Goal: Information Seeking & Learning: Learn about a topic

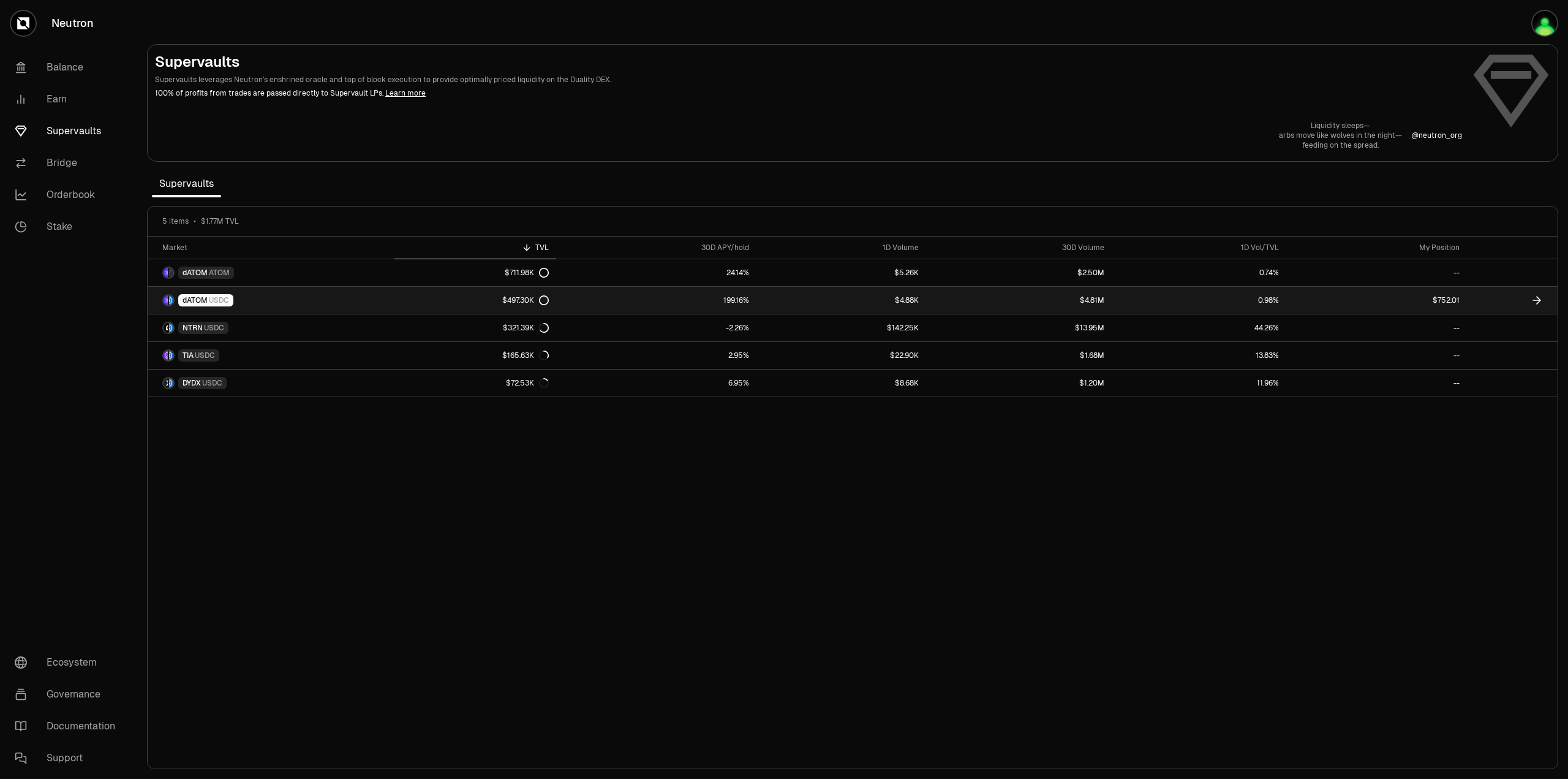
click at [1442, 300] on link "$752.01" at bounding box center [1376, 300] width 181 height 27
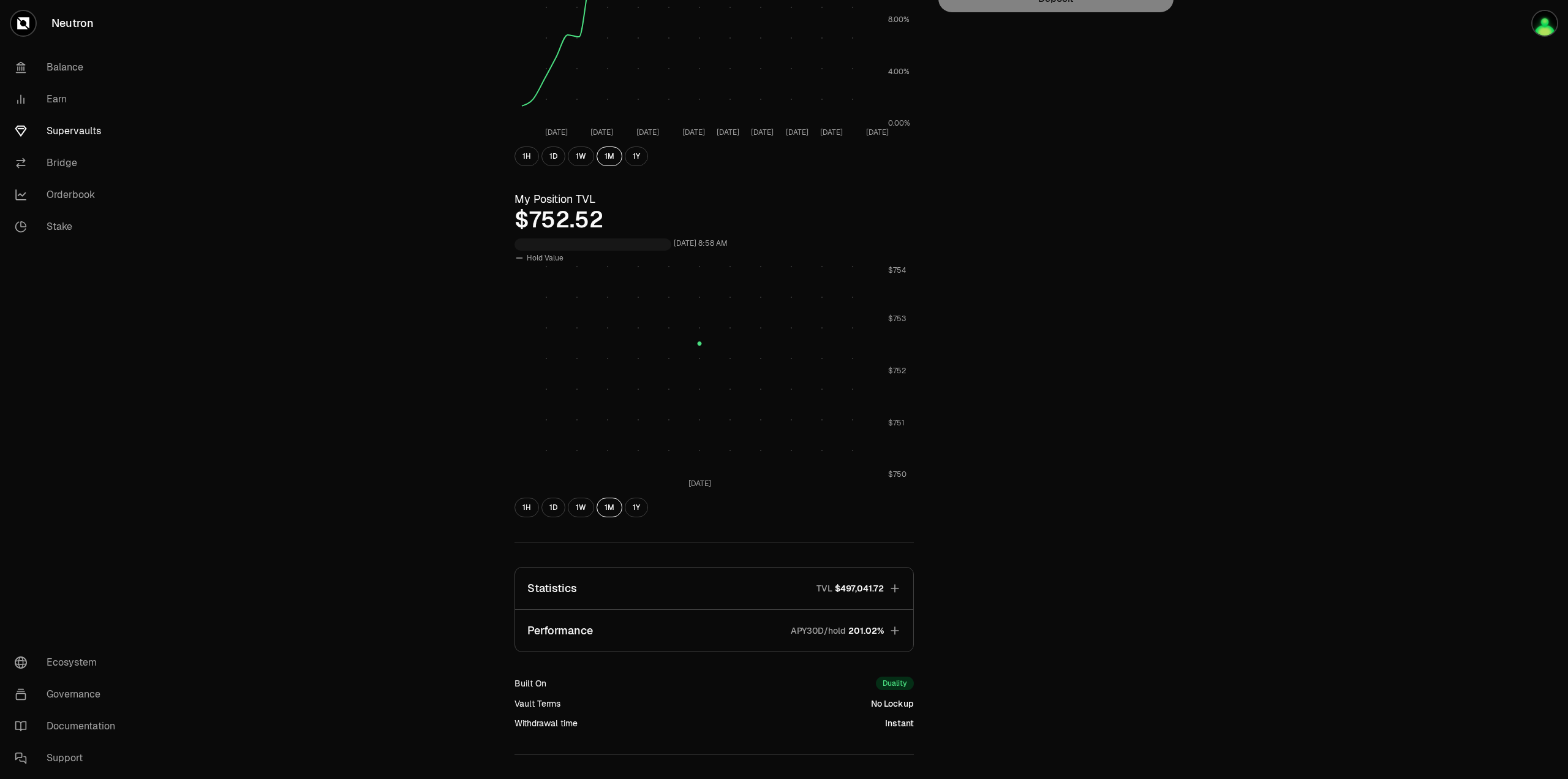
scroll to position [245, 0]
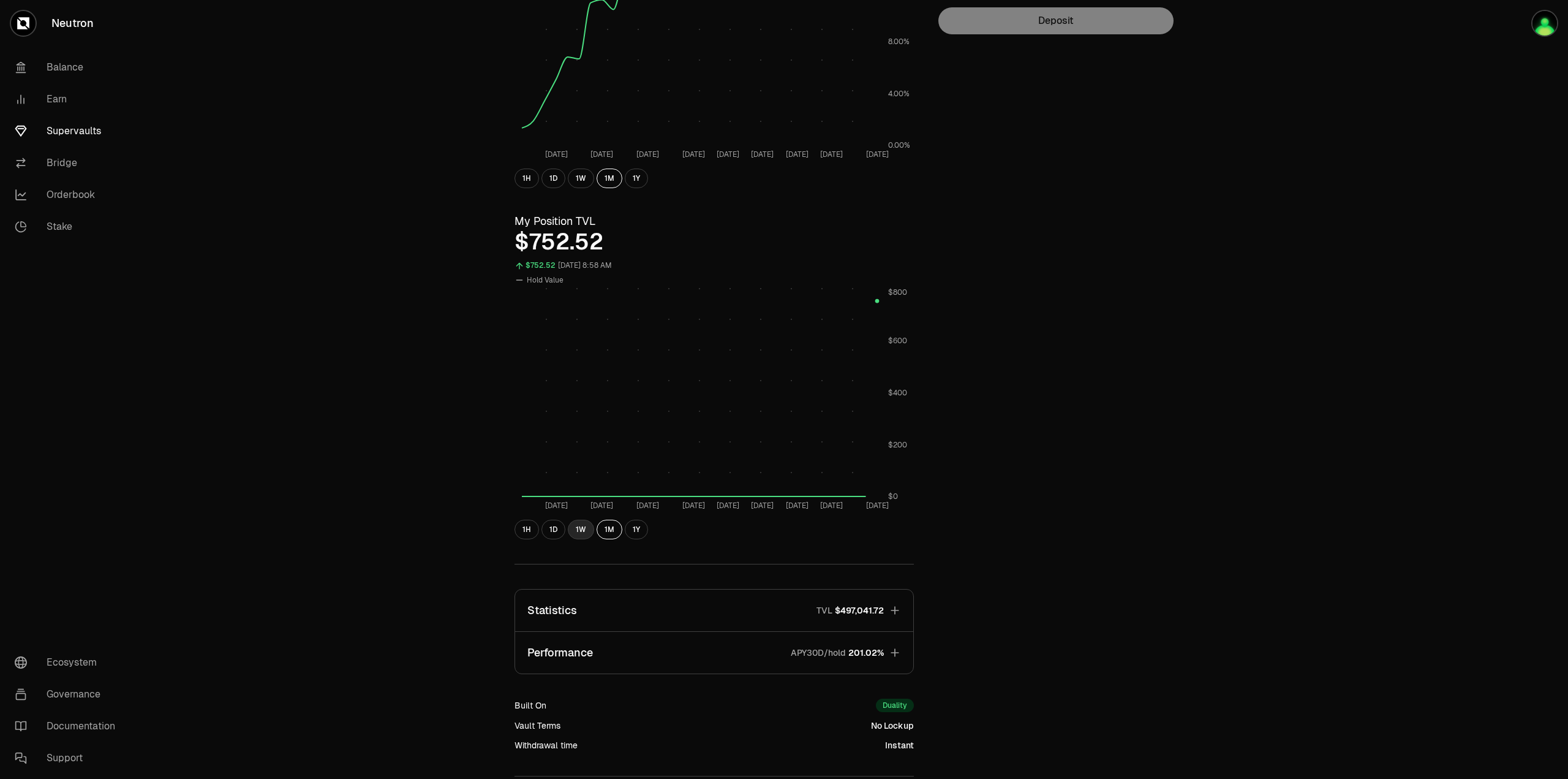
click at [579, 532] on button "1W" at bounding box center [581, 529] width 26 height 20
click at [551, 531] on button "1D" at bounding box center [553, 529] width 24 height 20
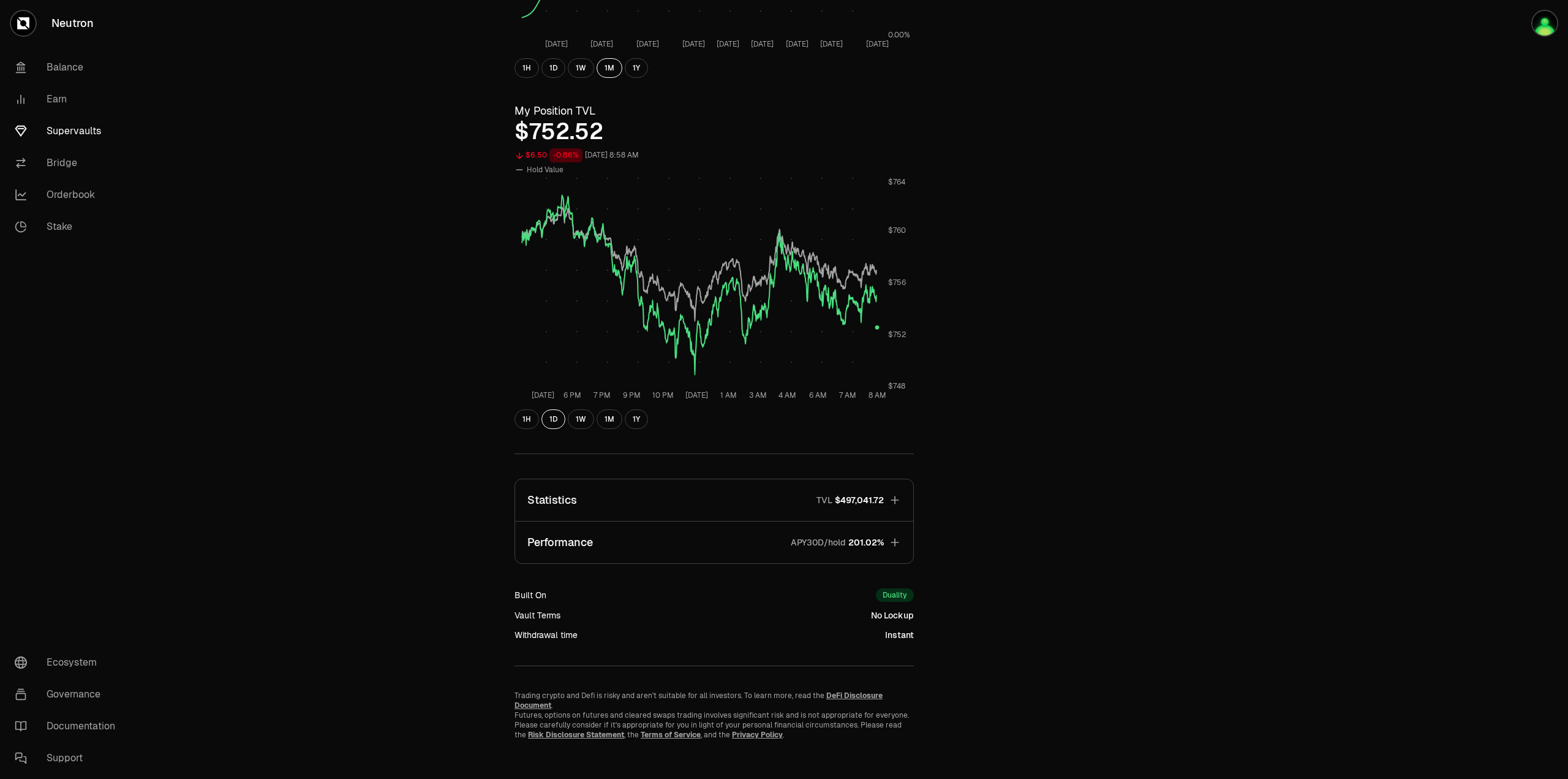
click at [898, 504] on icon "button" at bounding box center [894, 500] width 12 height 12
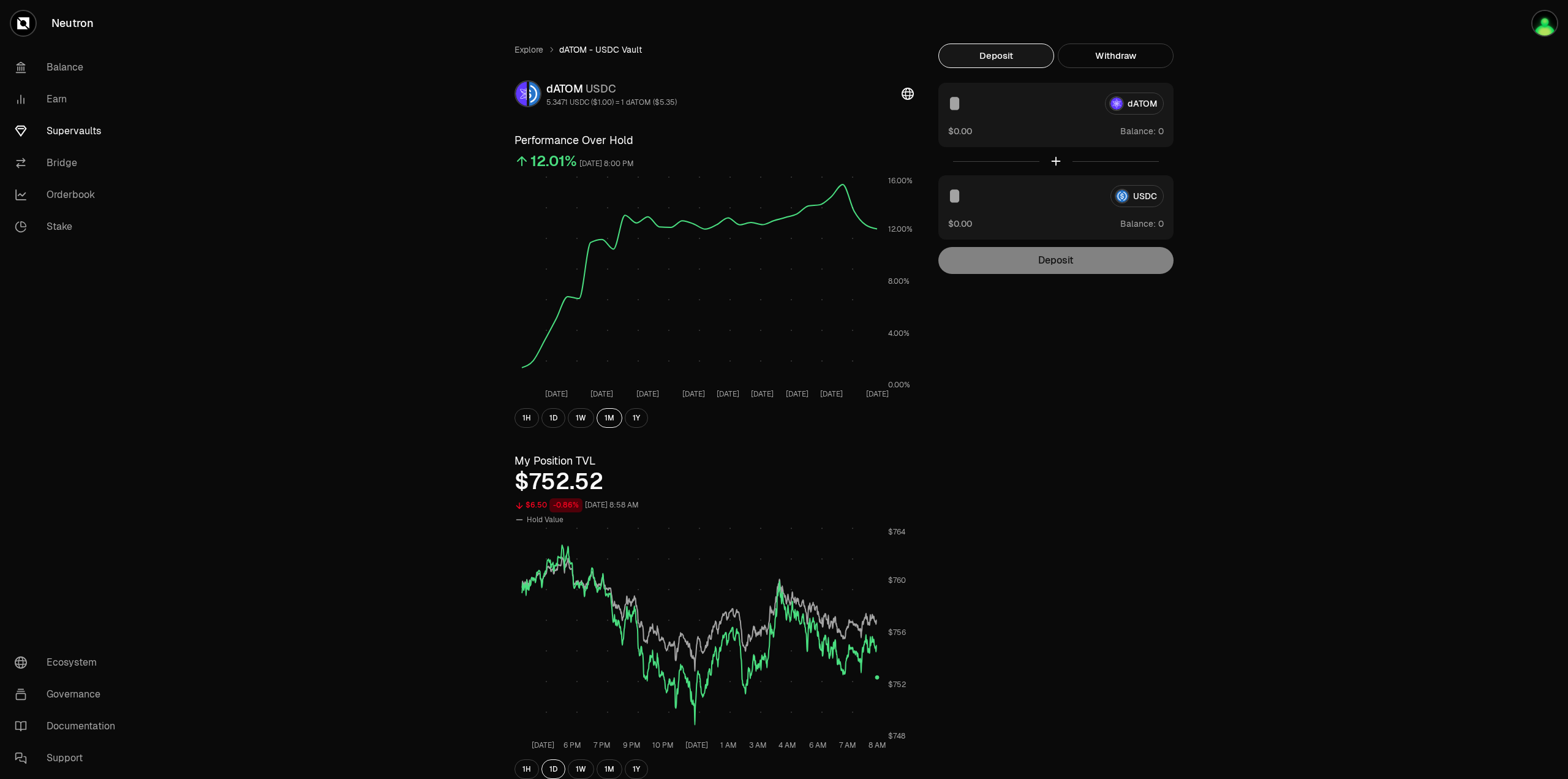
scroll to position [0, 0]
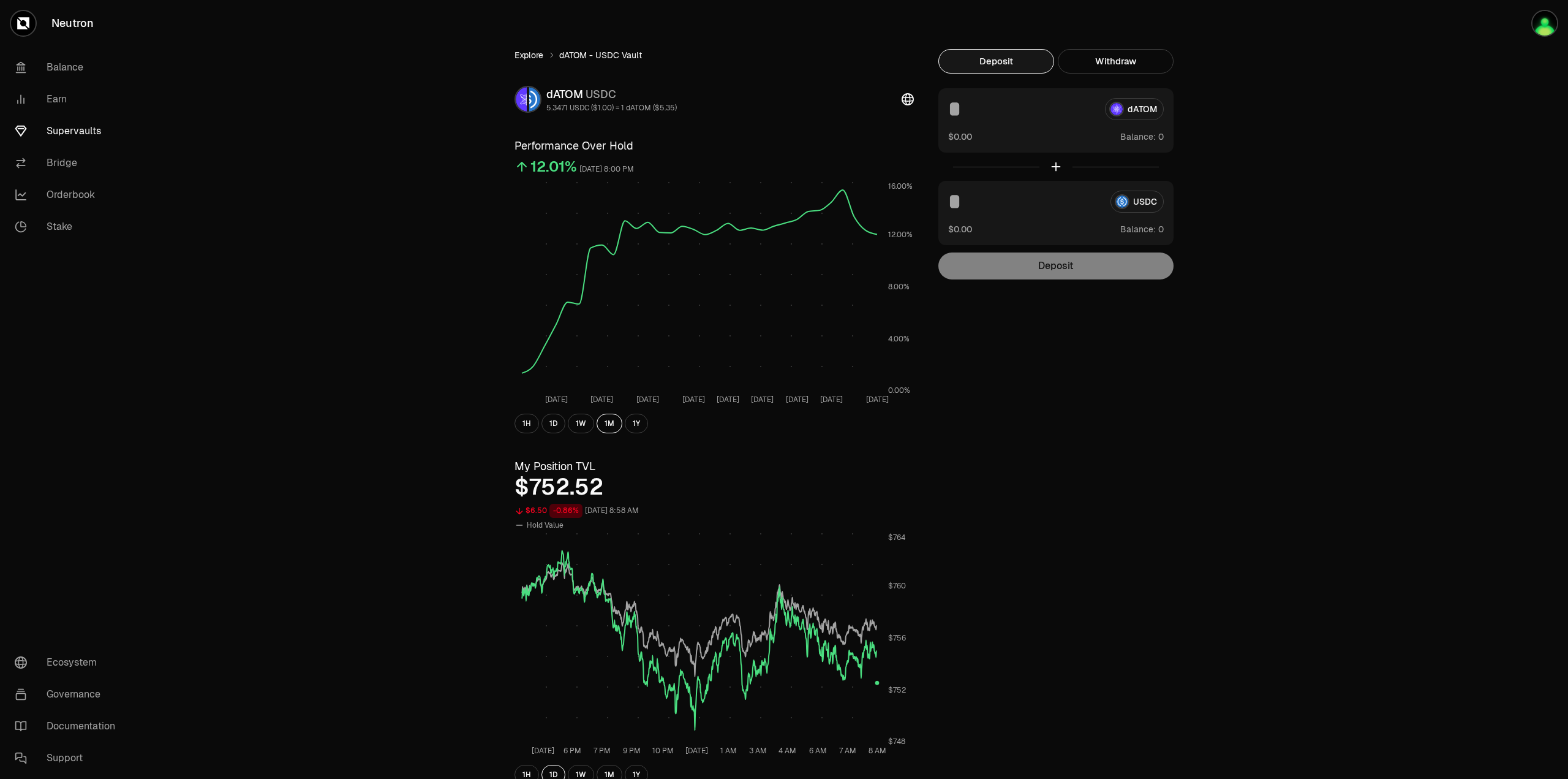
click at [533, 60] on link "Explore" at bounding box center [529, 55] width 29 height 12
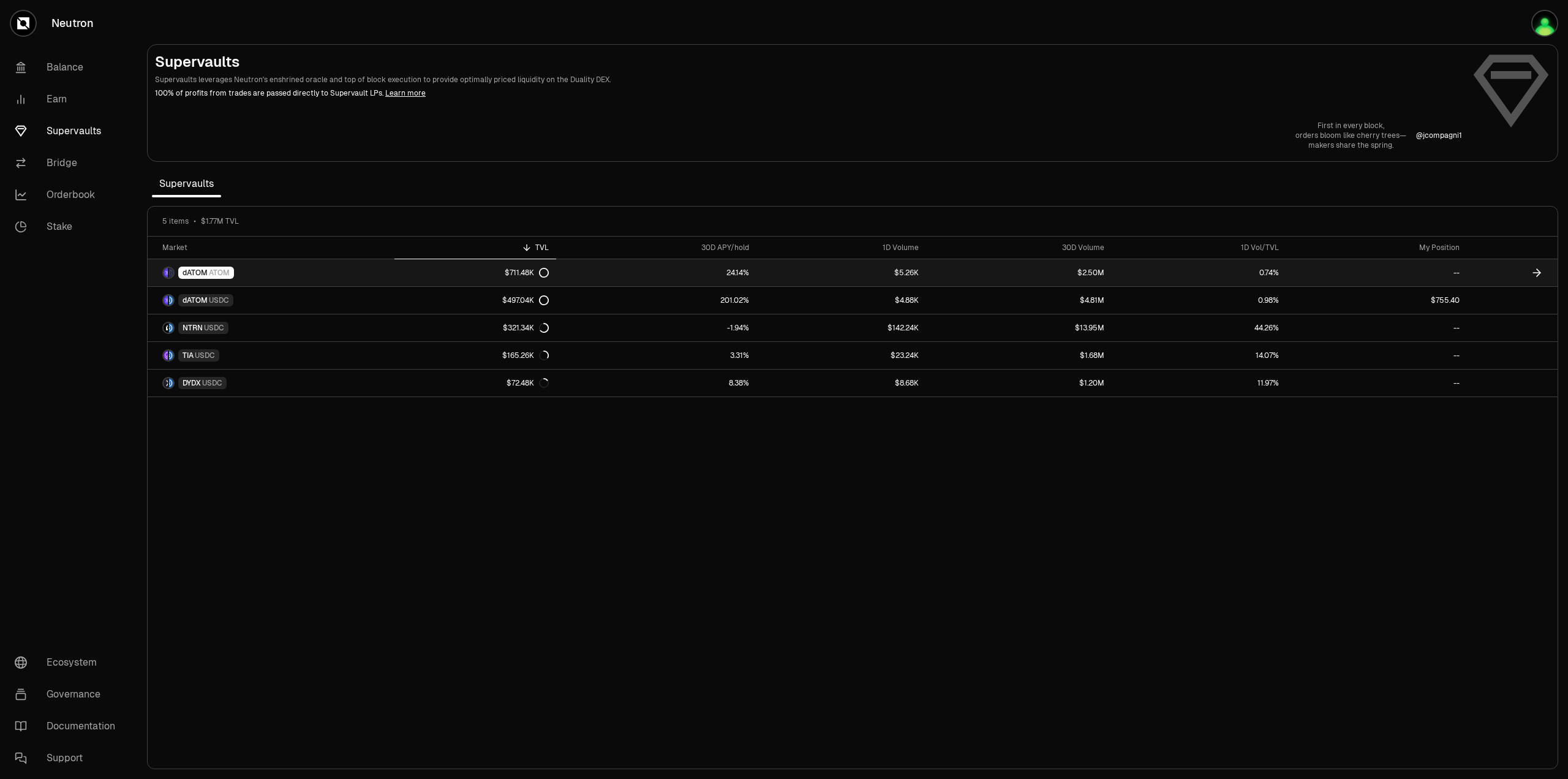
click at [515, 272] on div "$711.48K" at bounding box center [526, 272] width 44 height 10
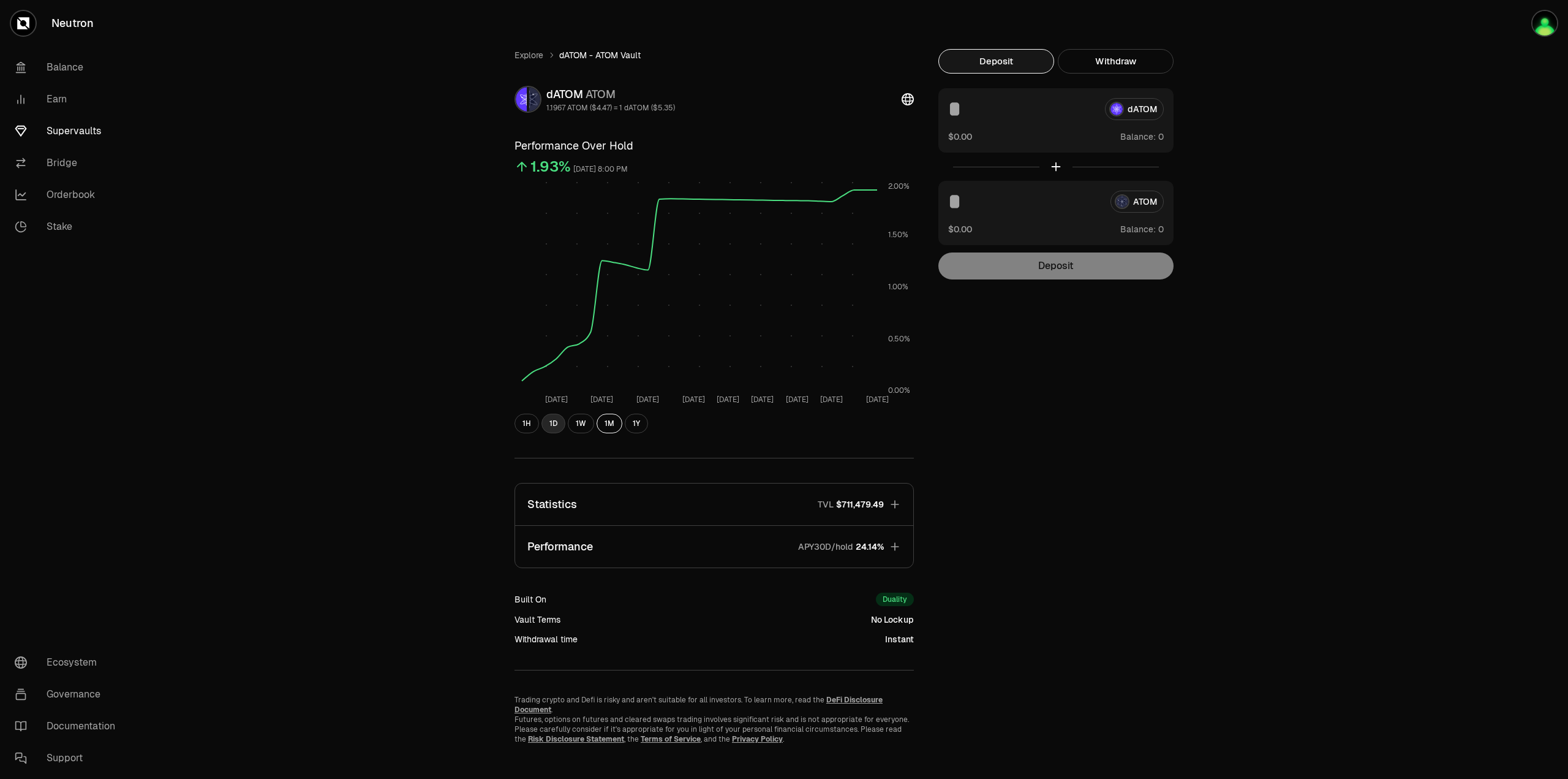
drag, startPoint x: 527, startPoint y: 420, endPoint x: 551, endPoint y: 425, distance: 24.5
click at [528, 420] on button "1H" at bounding box center [527, 423] width 24 height 20
click at [893, 500] on icon "button" at bounding box center [894, 504] width 12 height 12
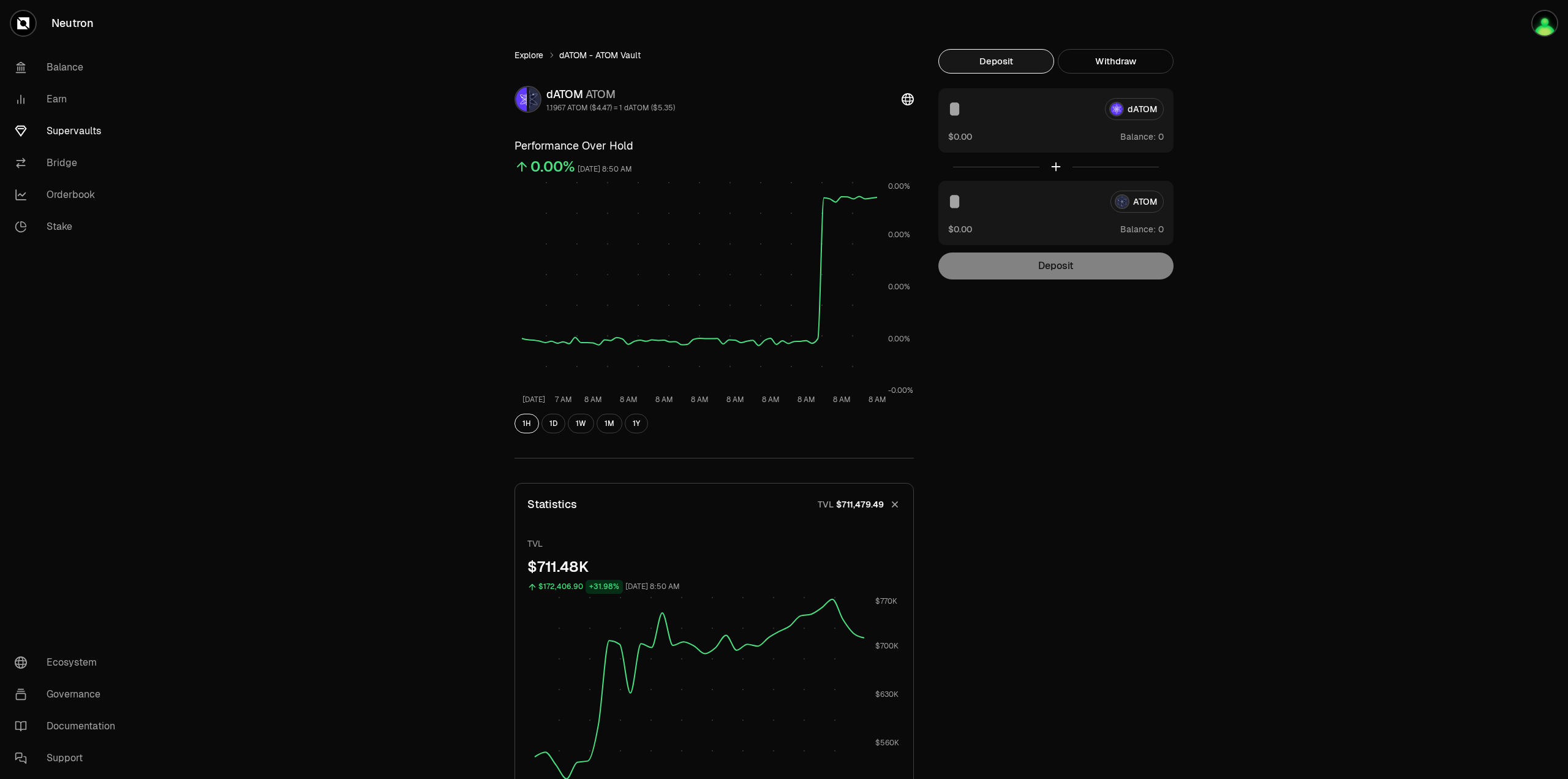
click at [531, 52] on link "Explore" at bounding box center [529, 55] width 29 height 12
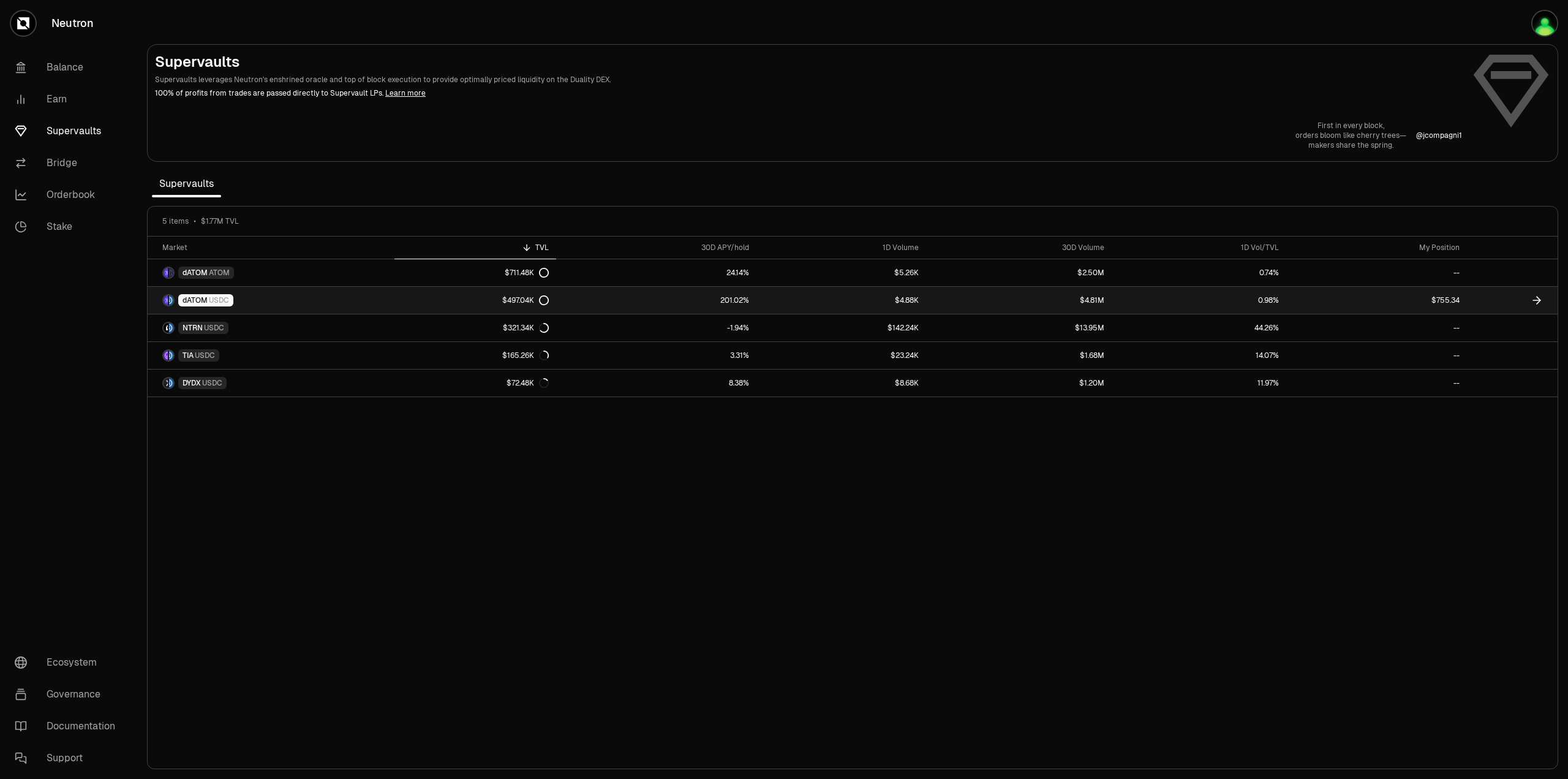
click at [524, 297] on div "$497.04K" at bounding box center [525, 300] width 47 height 10
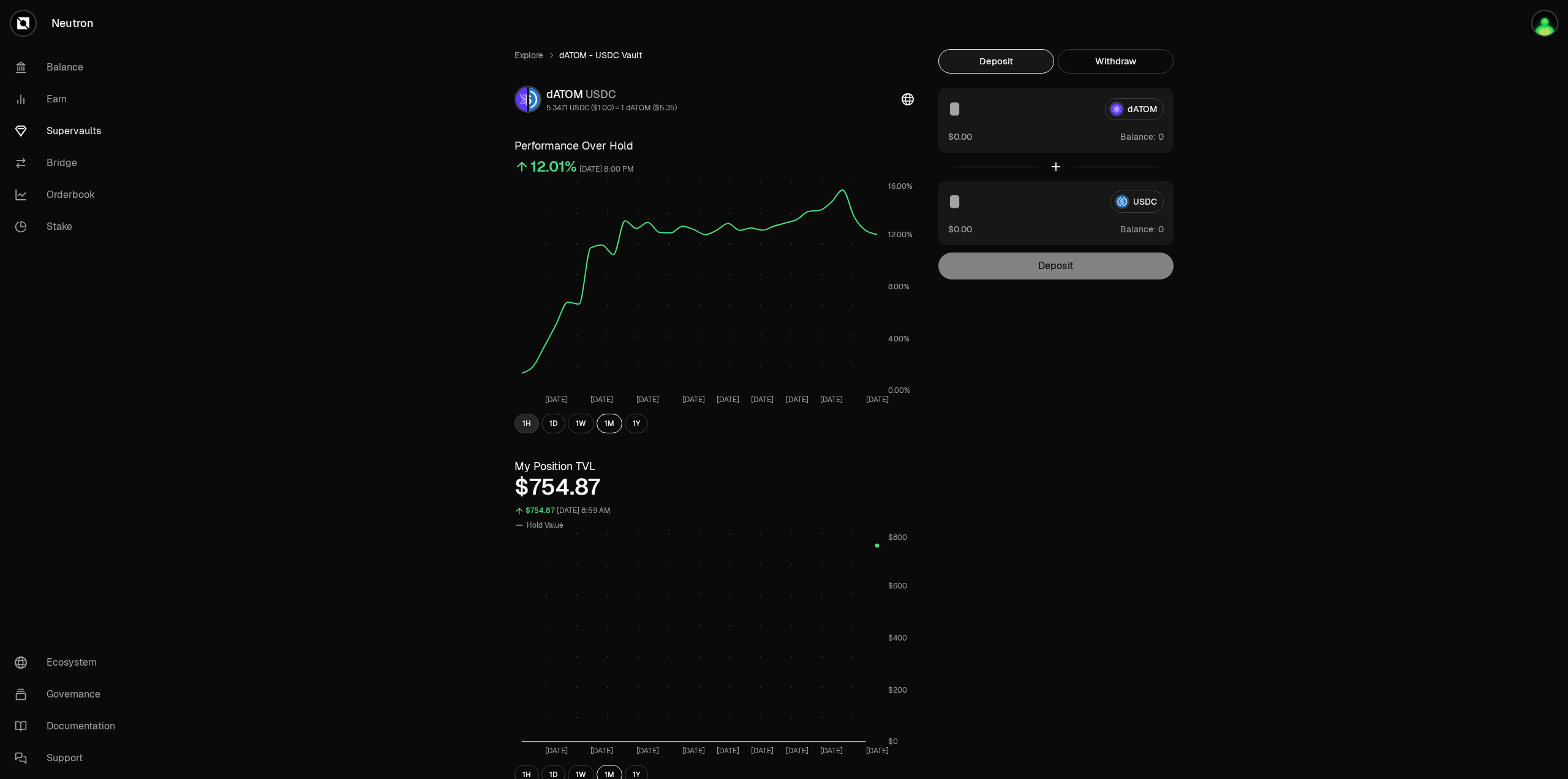
click at [529, 420] on button "1H" at bounding box center [527, 423] width 24 height 20
click at [530, 56] on link "Explore" at bounding box center [529, 55] width 29 height 12
